Goal: Information Seeking & Learning: Learn about a topic

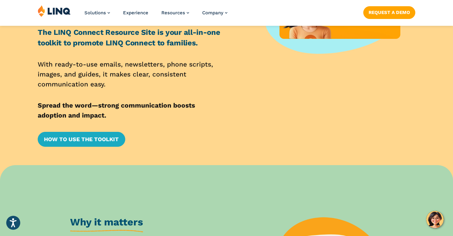
scroll to position [138, 0]
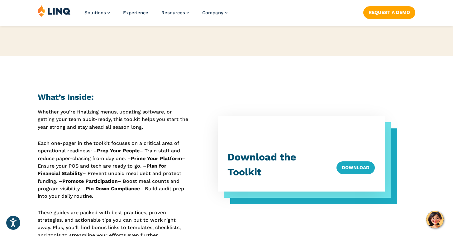
scroll to position [181, 0]
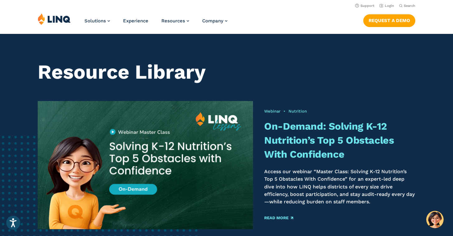
scroll to position [3, 0]
